Goal: Task Accomplishment & Management: Manage account settings

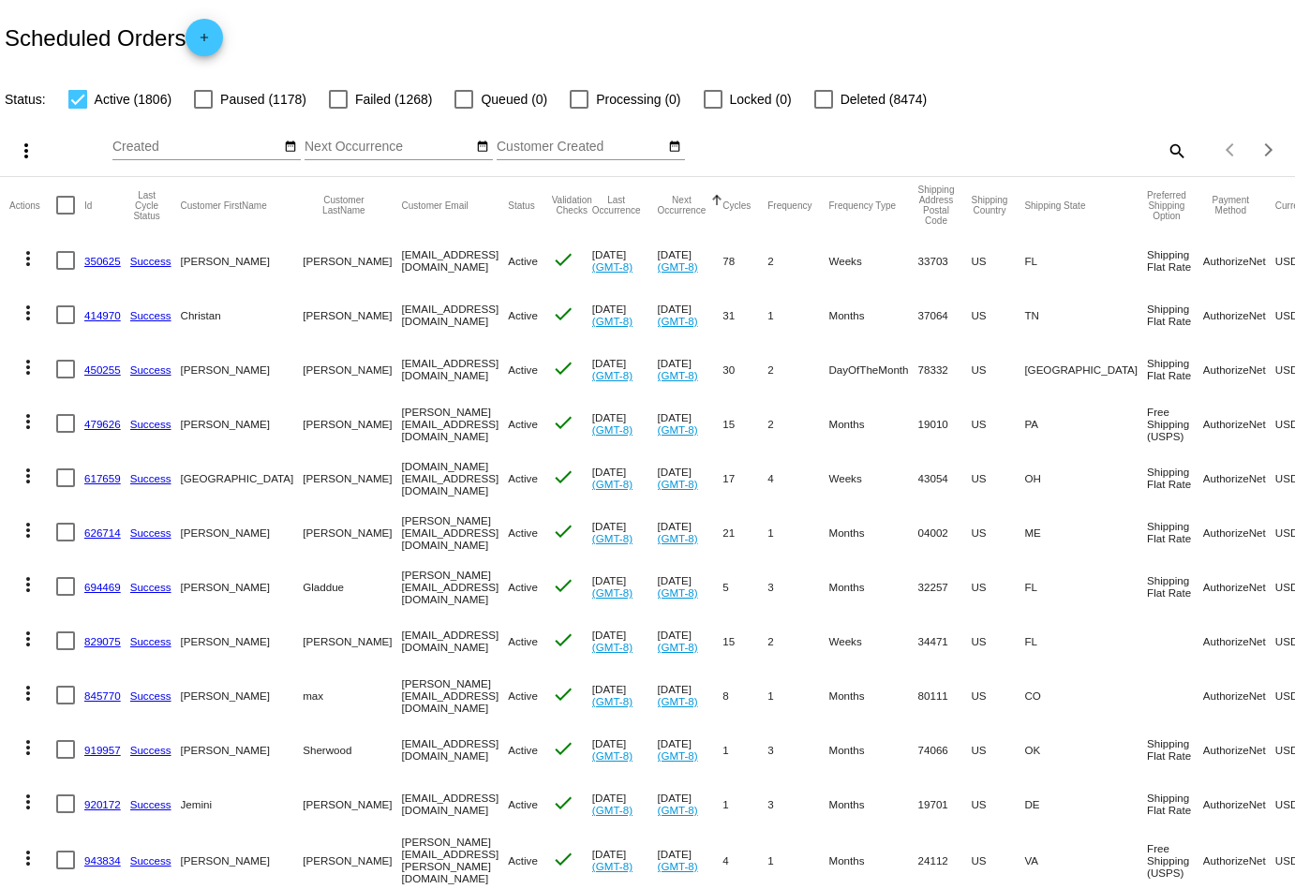
click at [1171, 145] on mat-icon "search" at bounding box center [1176, 150] width 22 height 29
click at [1054, 147] on input "Search" at bounding box center [1026, 147] width 322 height 15
paste input "[PERSON_NAME][EMAIL_ADDRESS][DOMAIN_NAME]"
type input "[PERSON_NAME][EMAIL_ADDRESS][DOMAIN_NAME]"
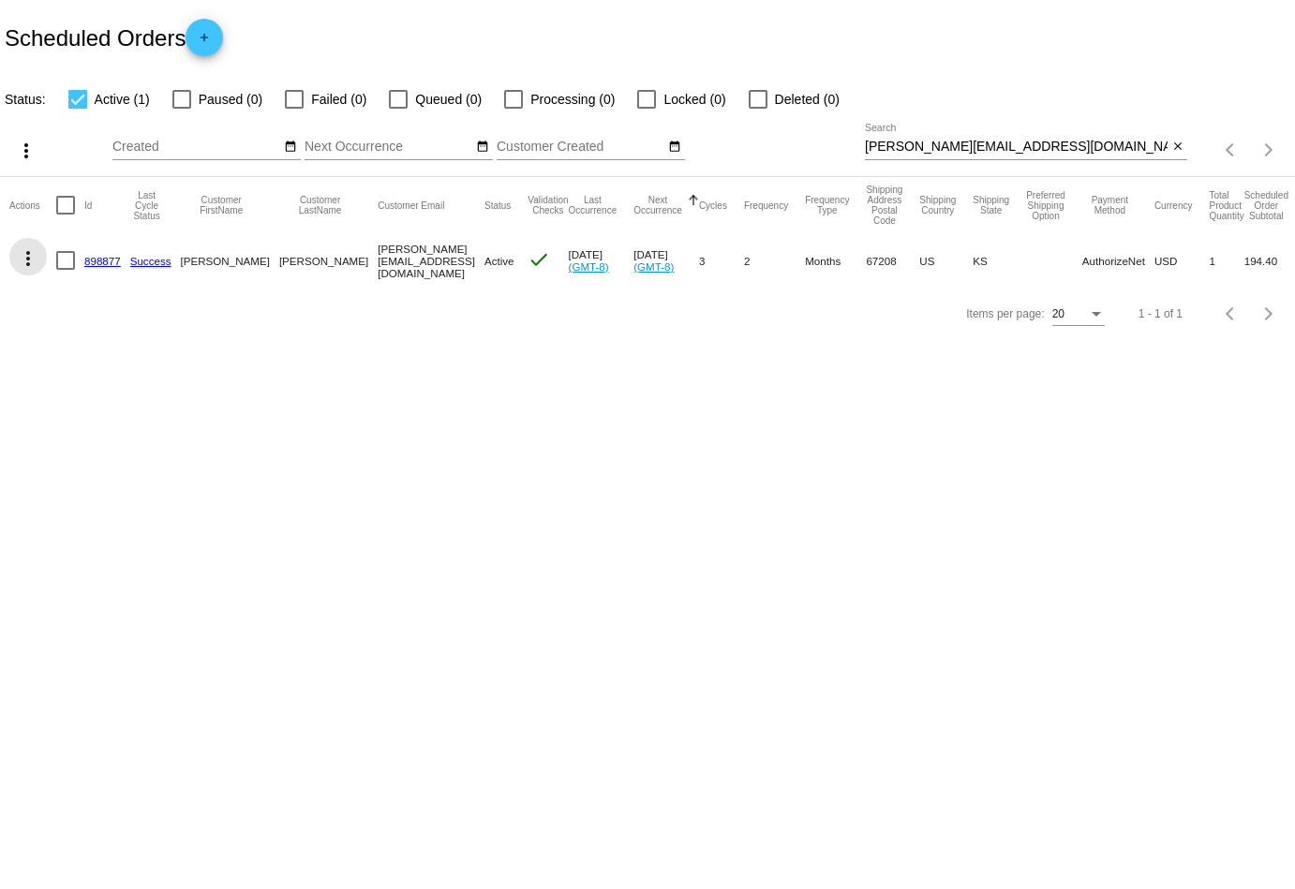
click at [24, 253] on mat-icon "more_vert" at bounding box center [28, 258] width 22 height 22
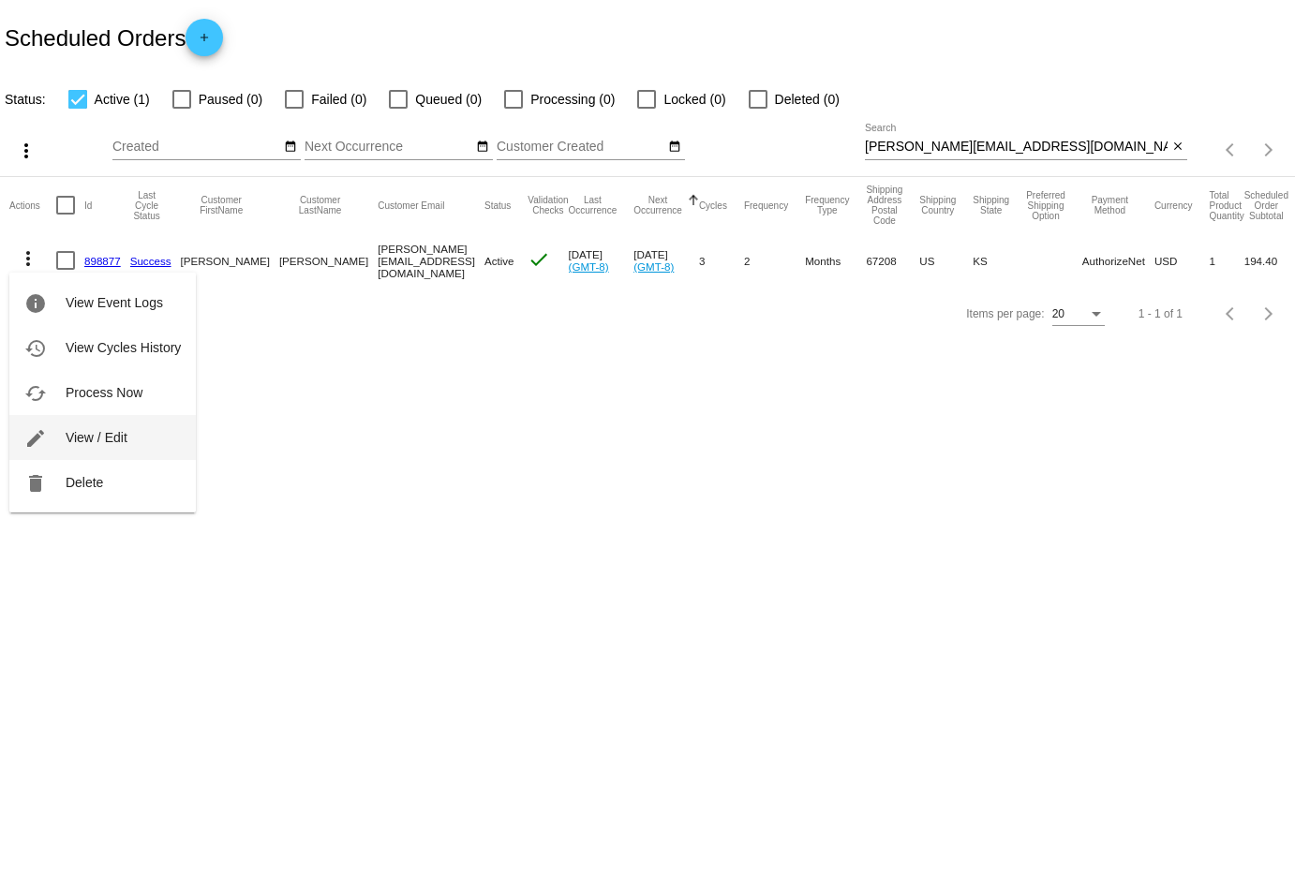
click at [104, 440] on span "View / Edit" at bounding box center [97, 437] width 62 height 15
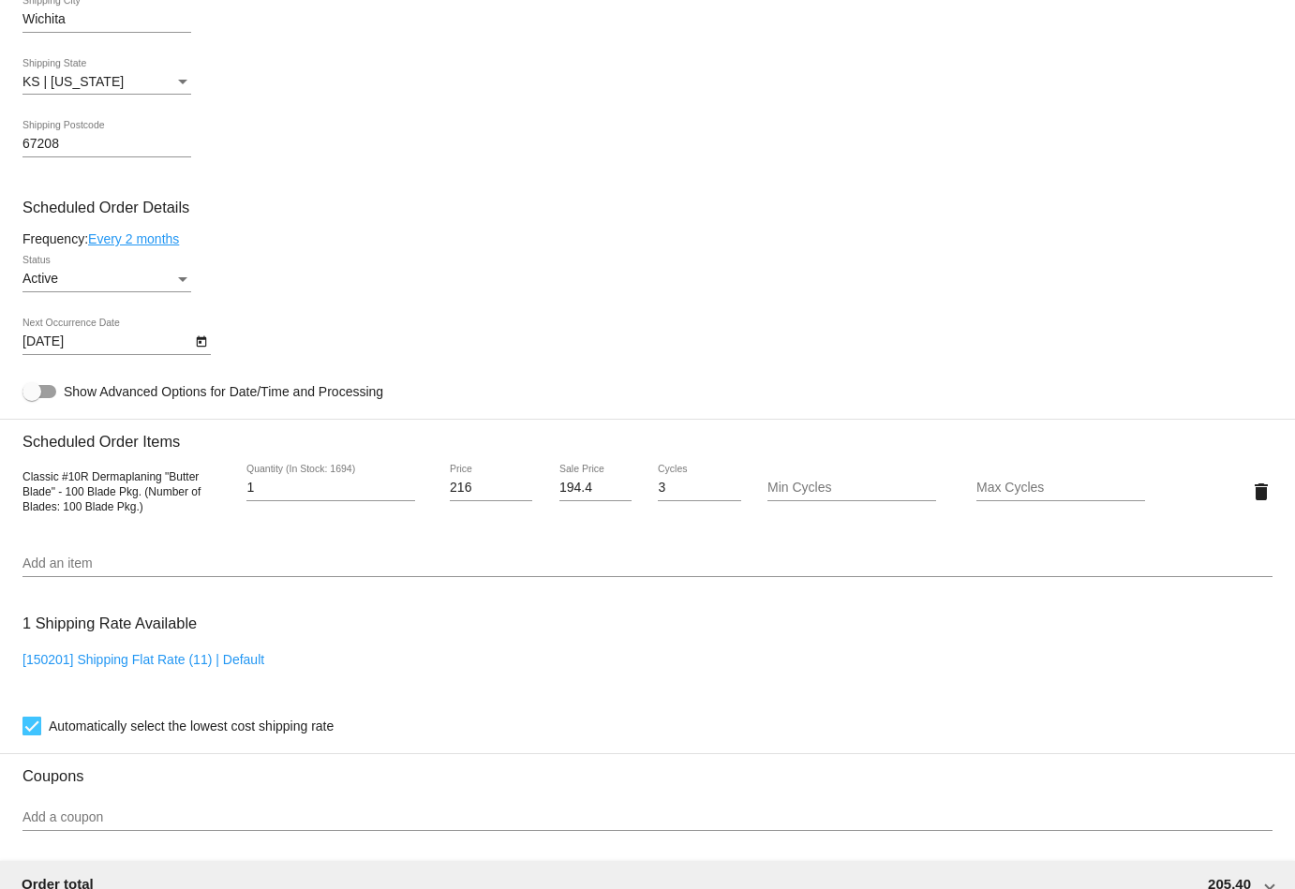
scroll to position [890, 0]
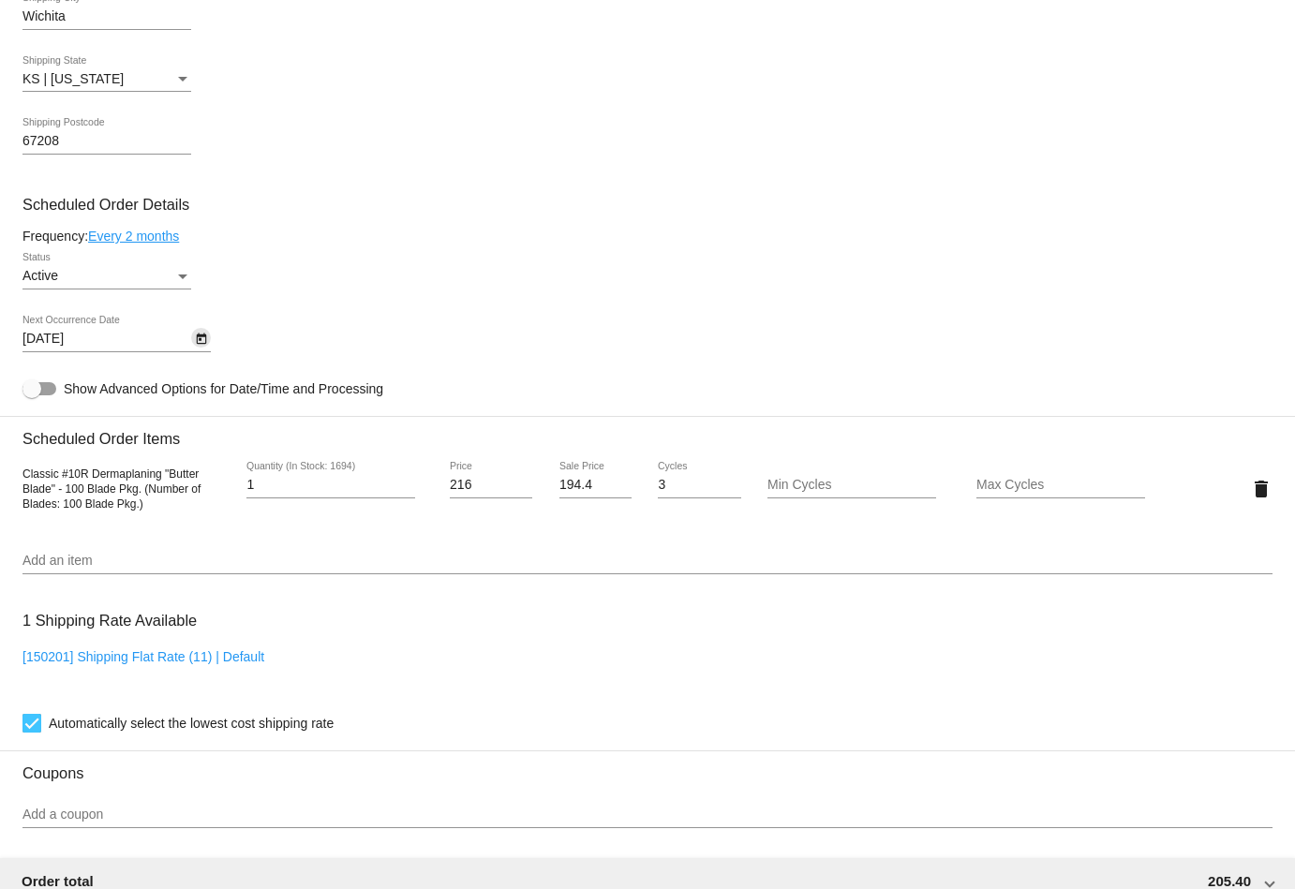
click at [201, 343] on icon "Open calendar" at bounding box center [201, 339] width 10 height 11
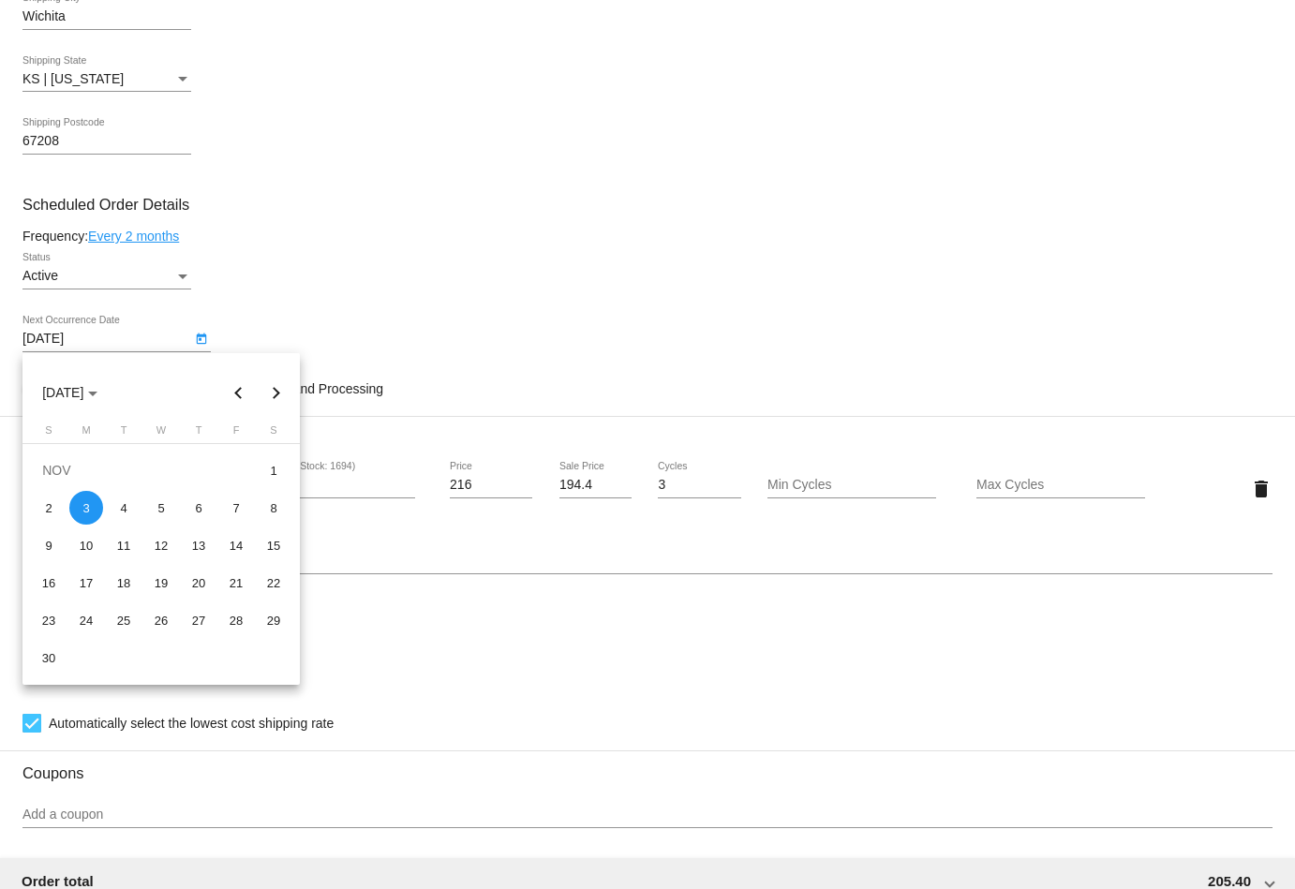
click at [458, 260] on div at bounding box center [647, 444] width 1295 height 889
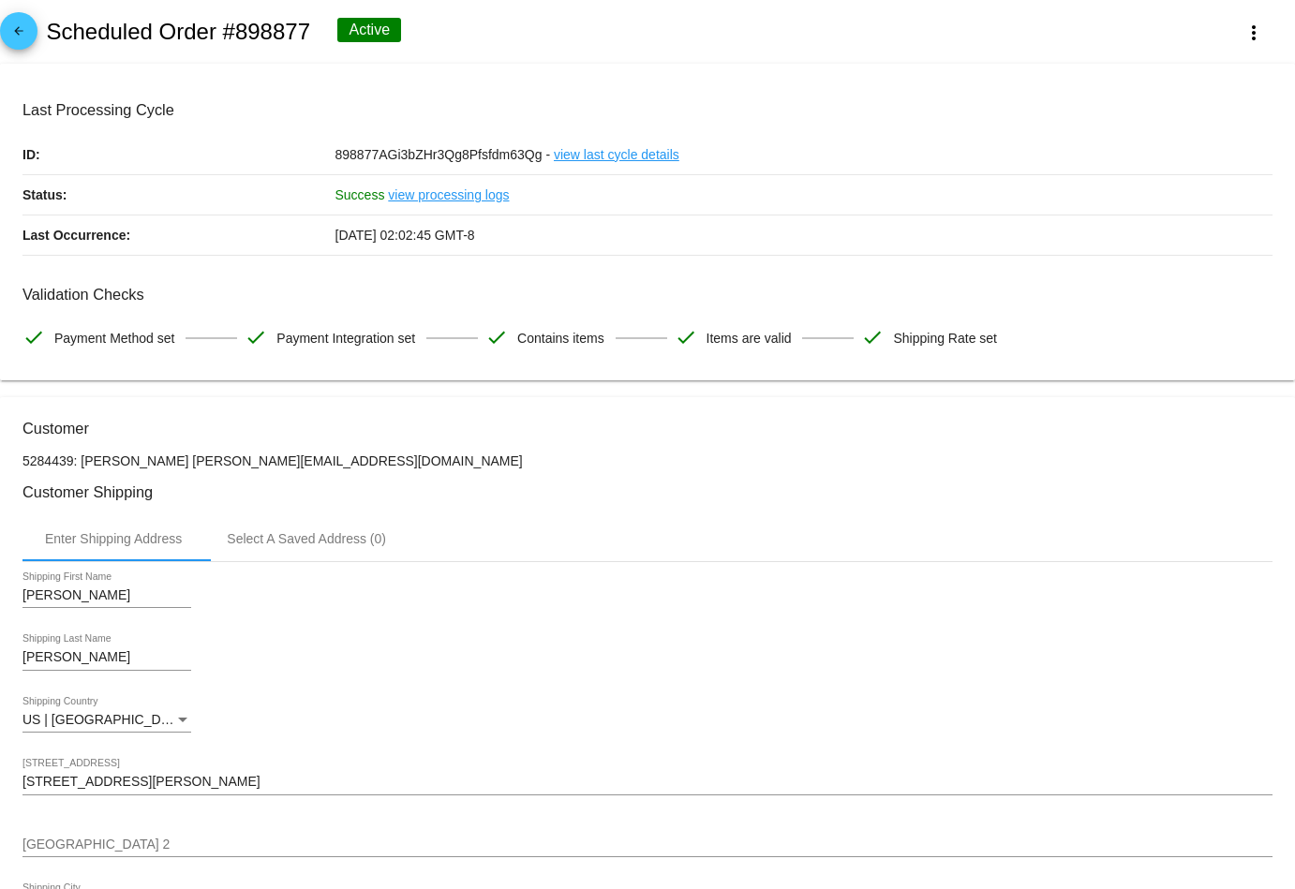
scroll to position [0, 0]
click at [25, 40] on mat-icon "arrow_back" at bounding box center [18, 35] width 22 height 22
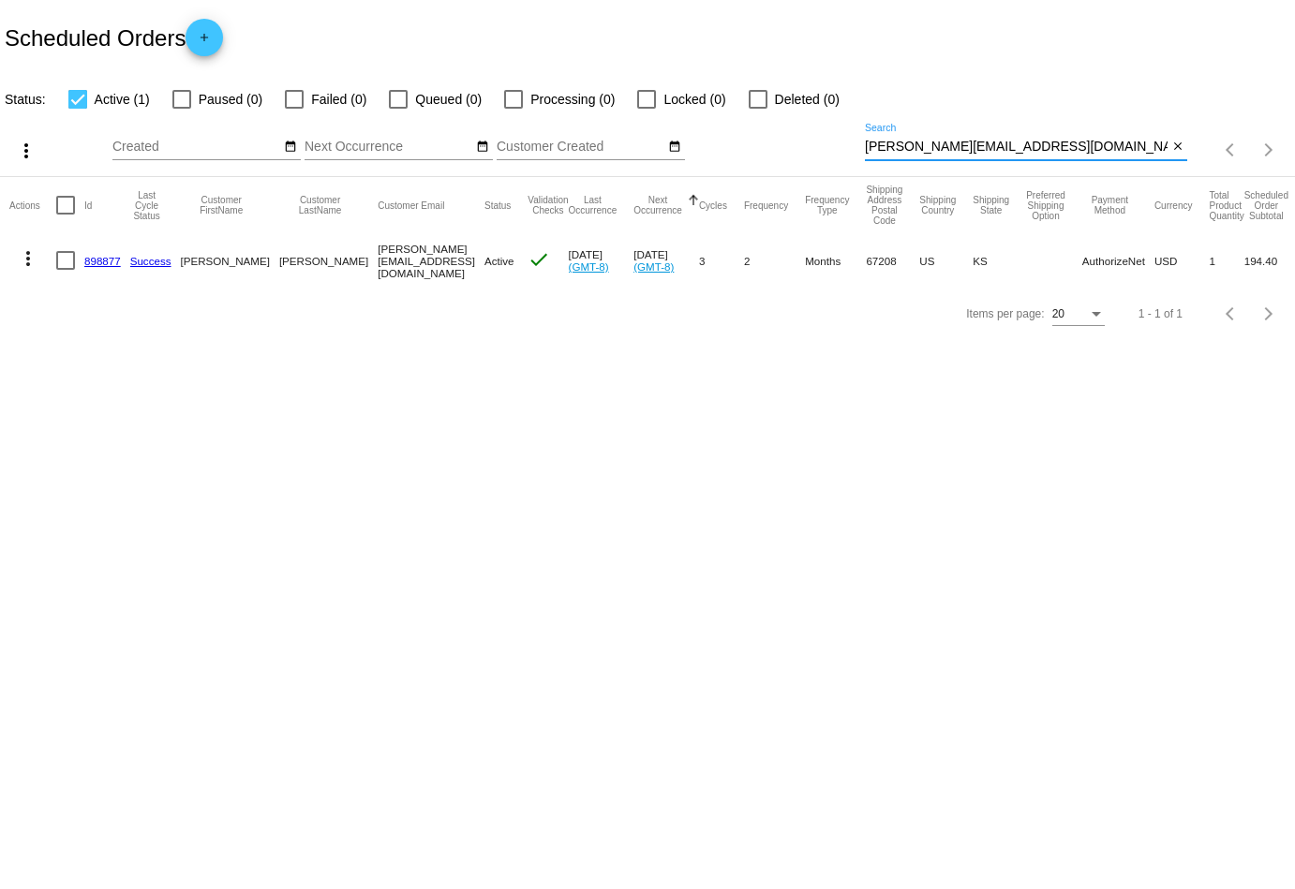
drag, startPoint x: 1090, startPoint y: 143, endPoint x: 821, endPoint y: 142, distance: 269.0
click at [821, 142] on div "more_vert Oct Jan Feb Mar [DATE]" at bounding box center [647, 144] width 1295 height 67
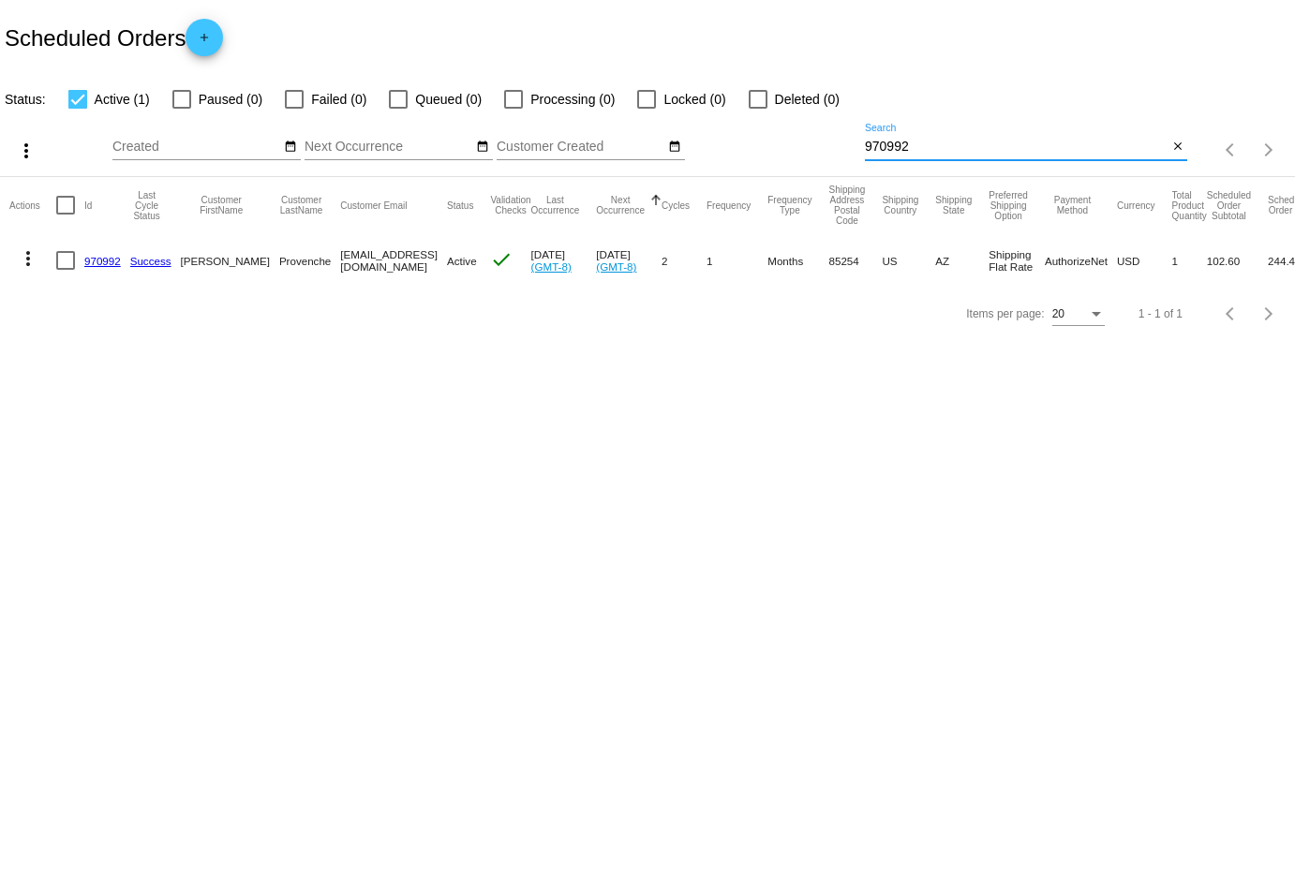
type input "970992"
click at [25, 250] on mat-icon "more_vert" at bounding box center [28, 258] width 22 height 22
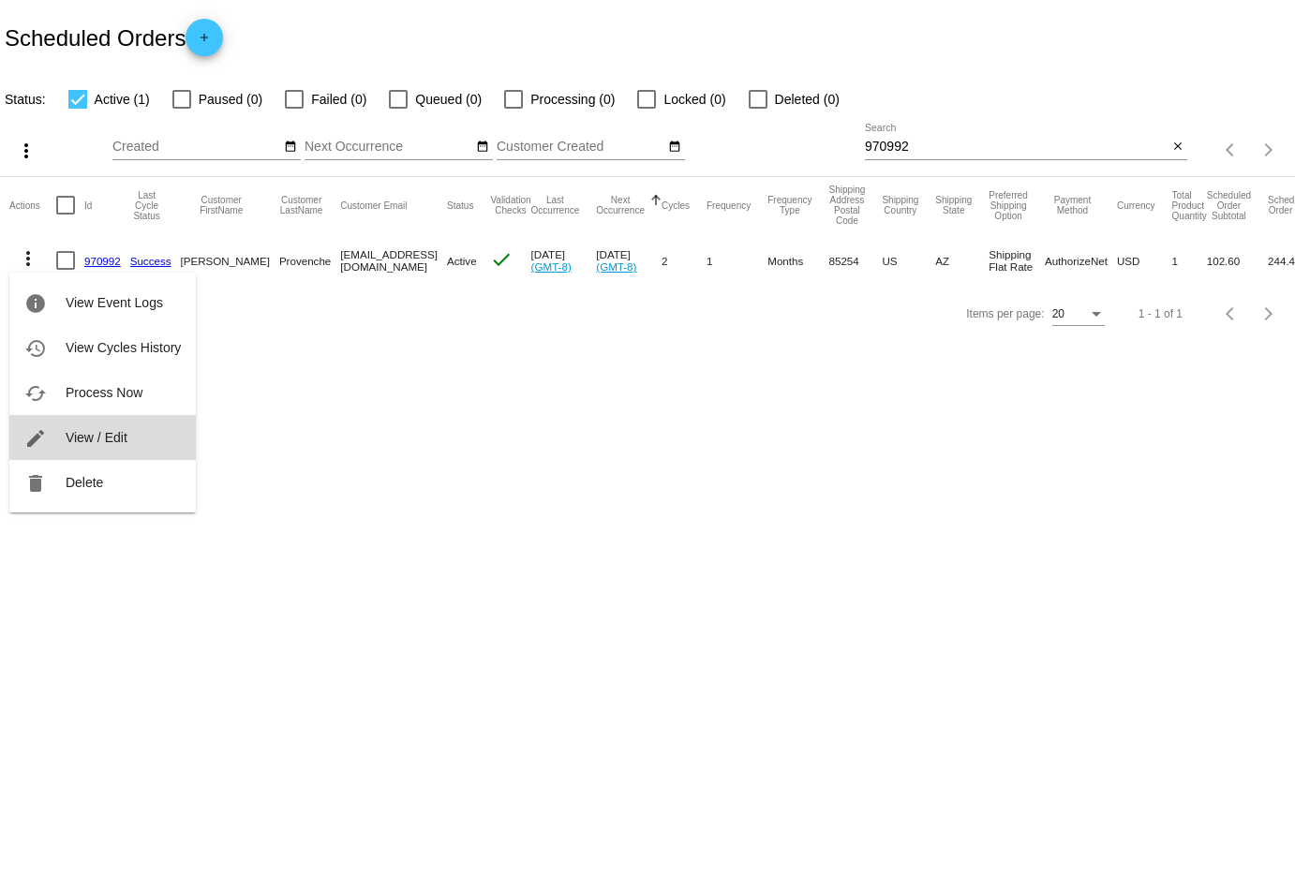
click at [107, 432] on span "View / Edit" at bounding box center [97, 437] width 62 height 15
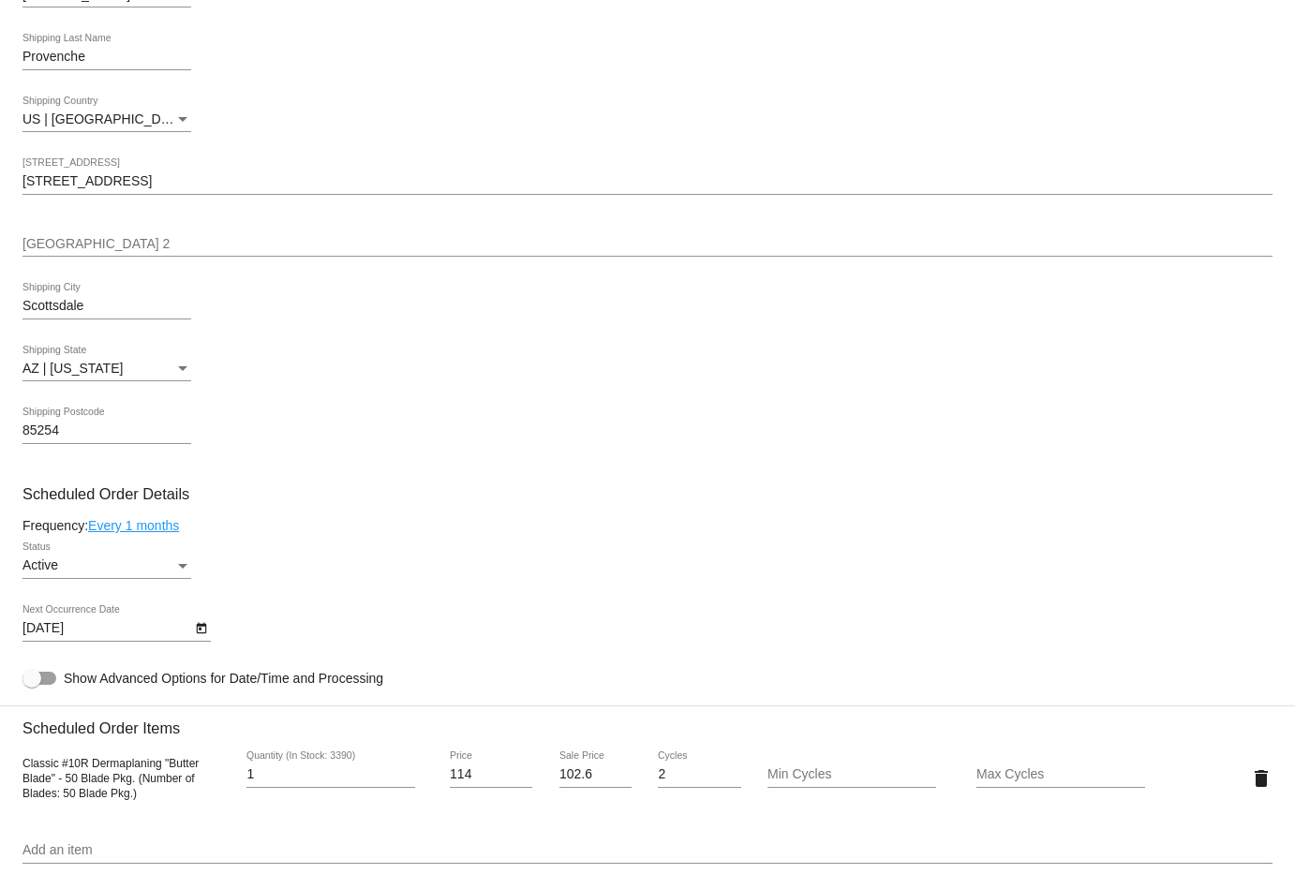
scroll to position [617, 0]
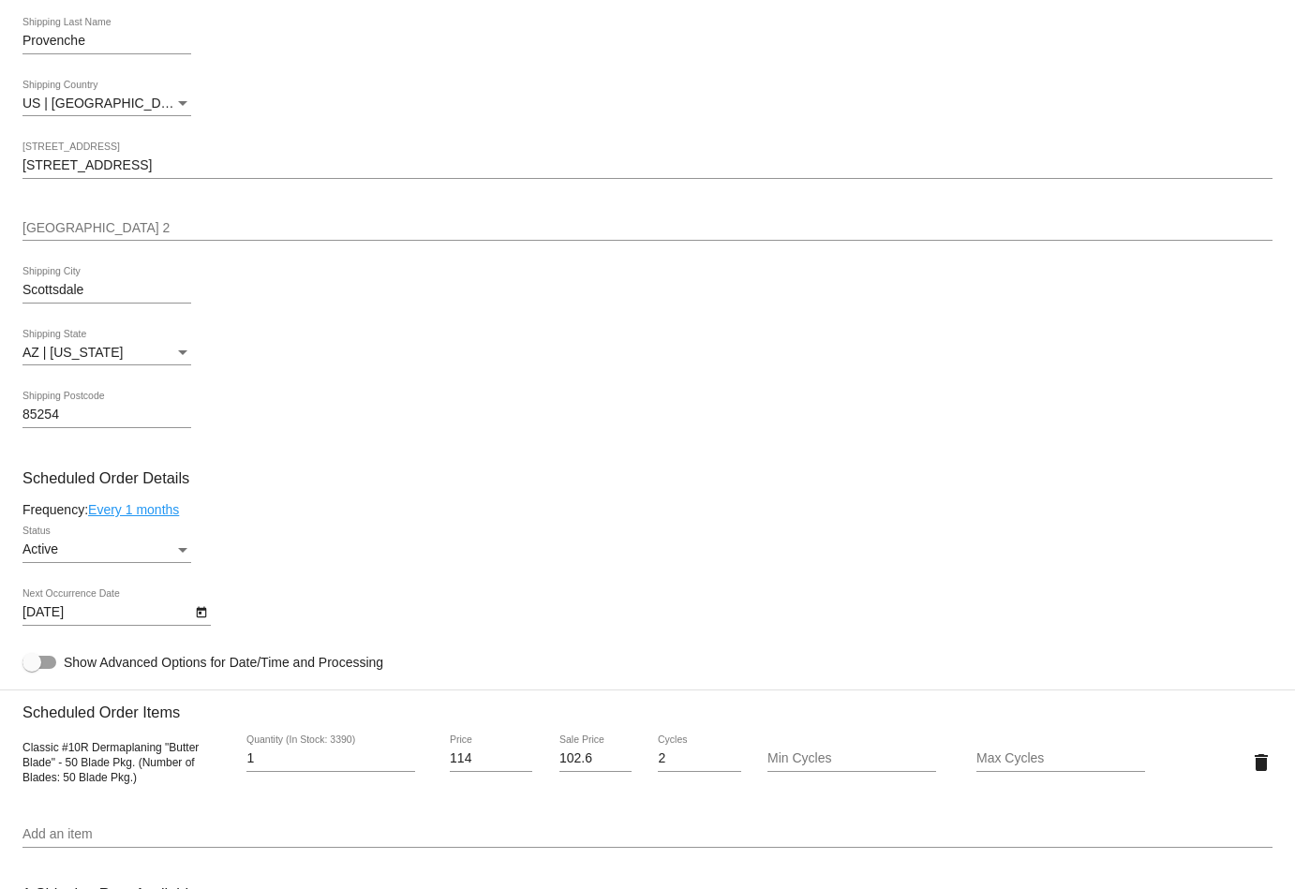
click at [55, 544] on span "Active" at bounding box center [40, 549] width 36 height 15
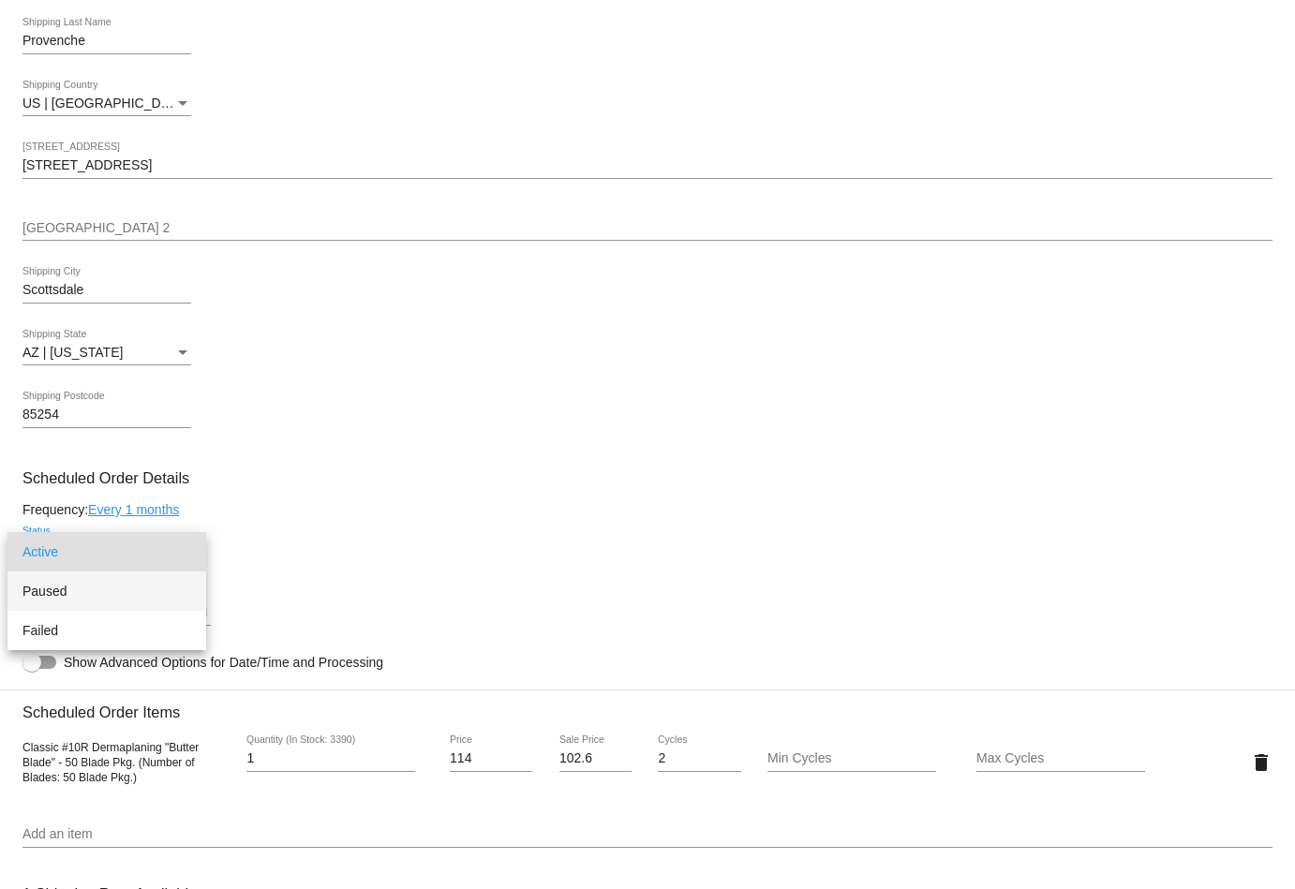
click at [57, 604] on span "Paused" at bounding box center [106, 591] width 169 height 39
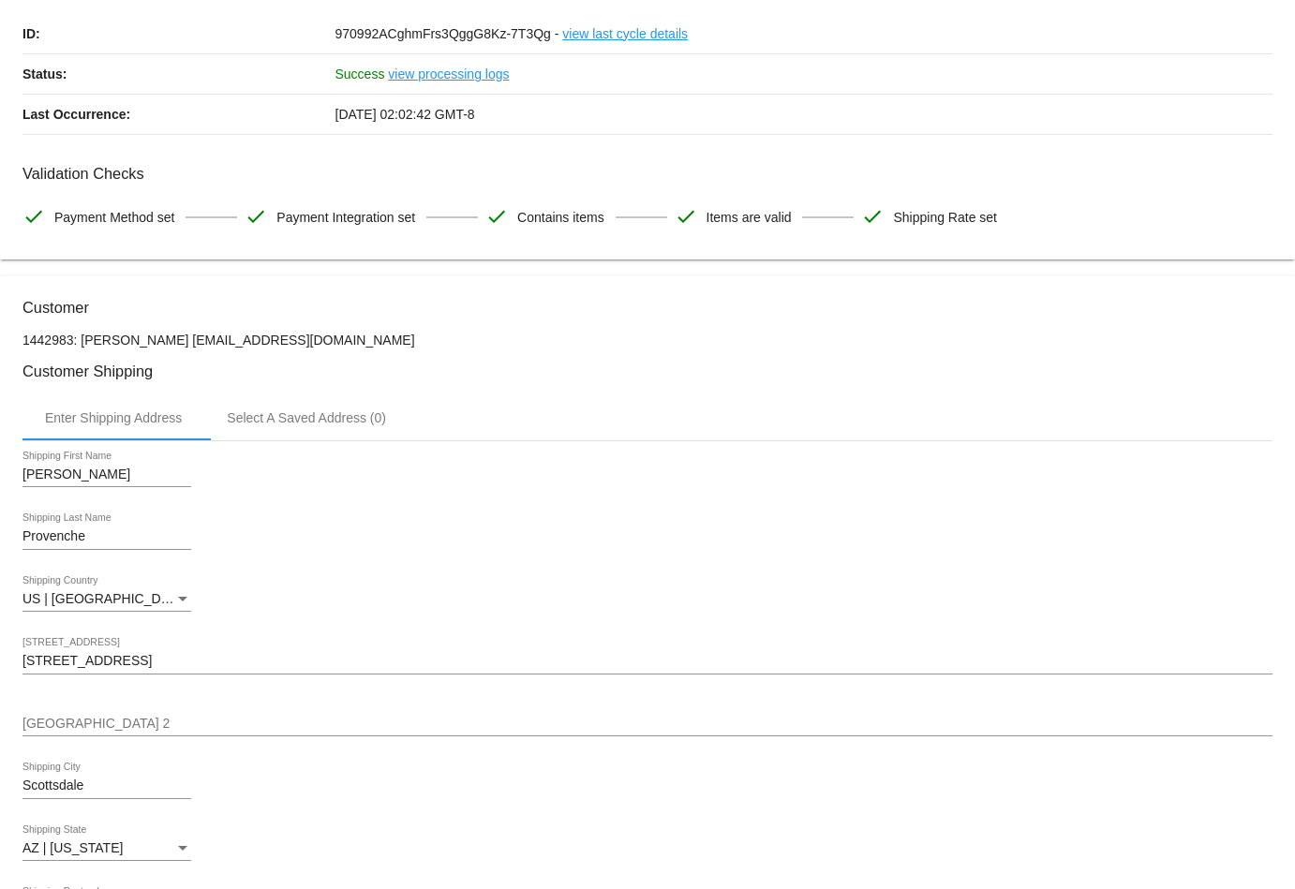
scroll to position [119, 0]
drag, startPoint x: 302, startPoint y: 342, endPoint x: 189, endPoint y: 342, distance: 112.5
click at [189, 342] on p "1442983: [PERSON_NAME] [EMAIL_ADDRESS][DOMAIN_NAME]" at bounding box center [647, 342] width 1250 height 15
copy p "[EMAIL_ADDRESS][DOMAIN_NAME]"
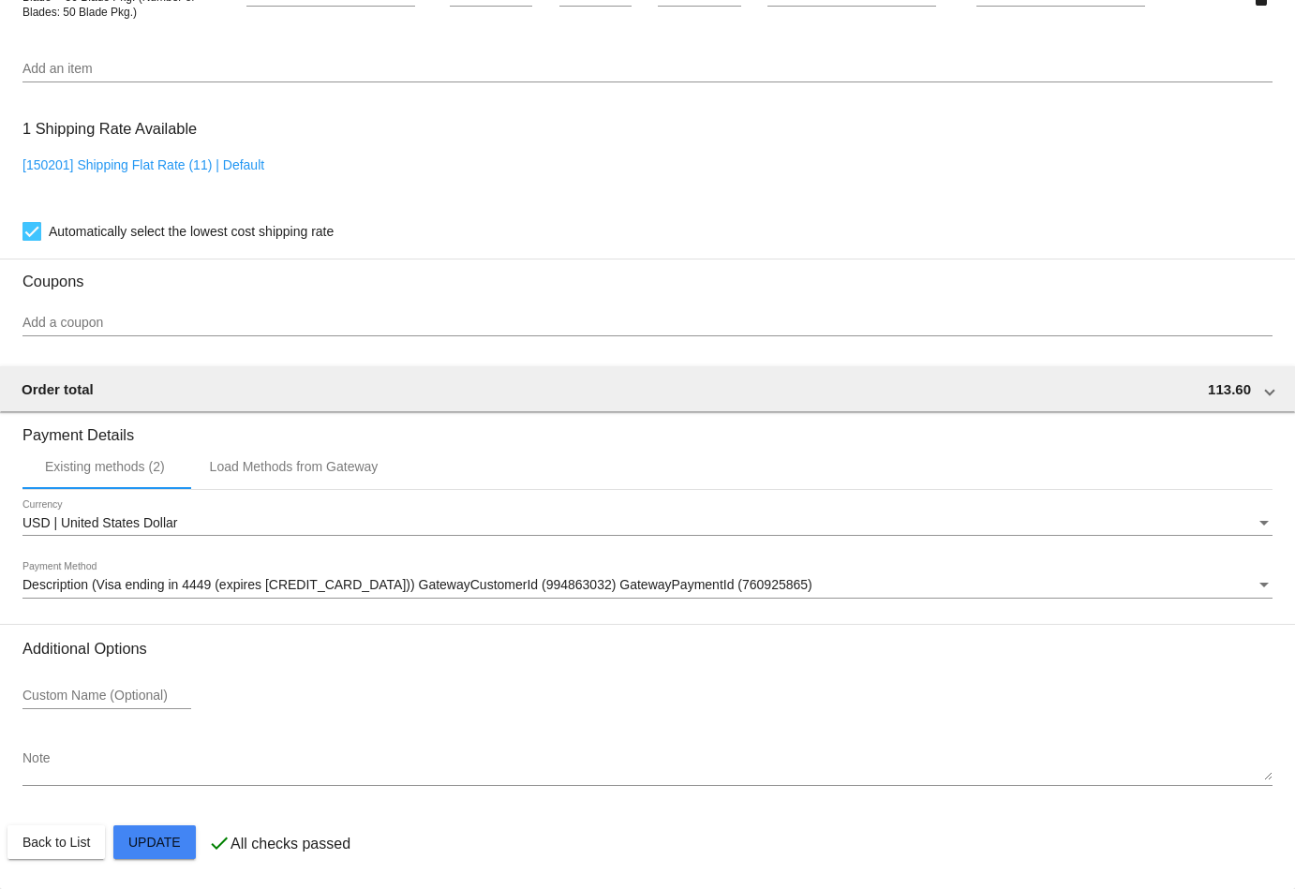
scroll to position [1384, 0]
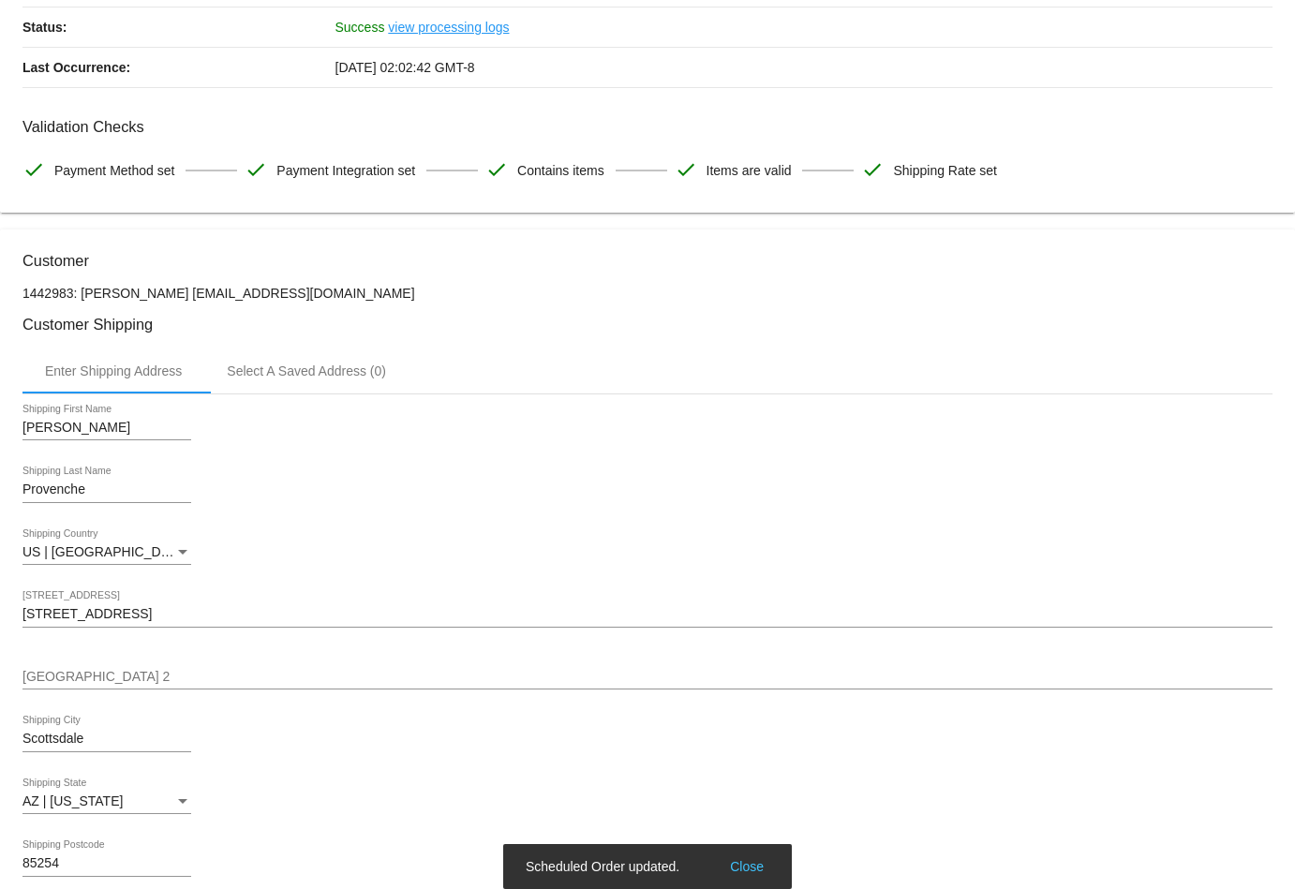
scroll to position [0, 0]
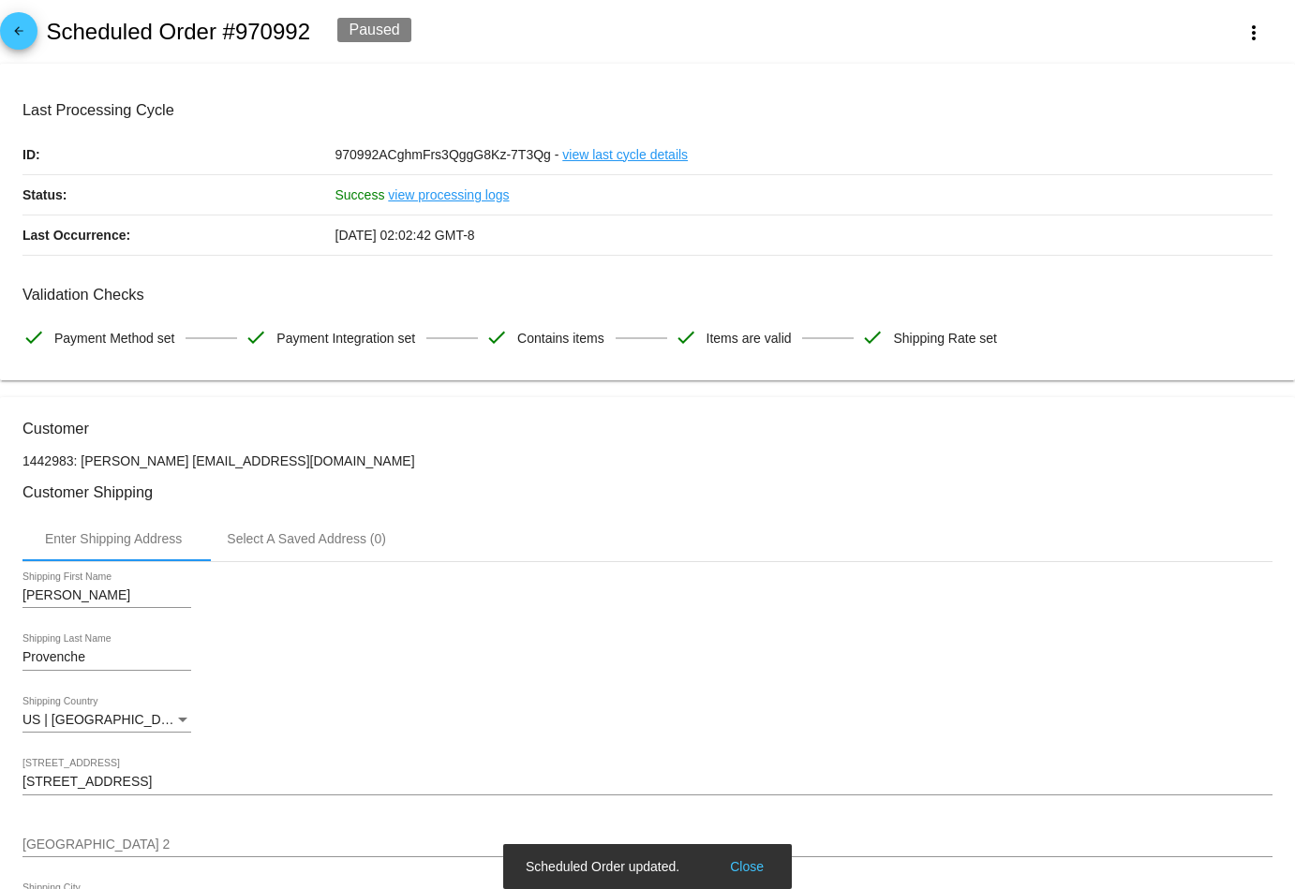
click at [19, 36] on mat-icon "arrow_back" at bounding box center [18, 35] width 22 height 22
